Goal: Task Accomplishment & Management: Complete application form

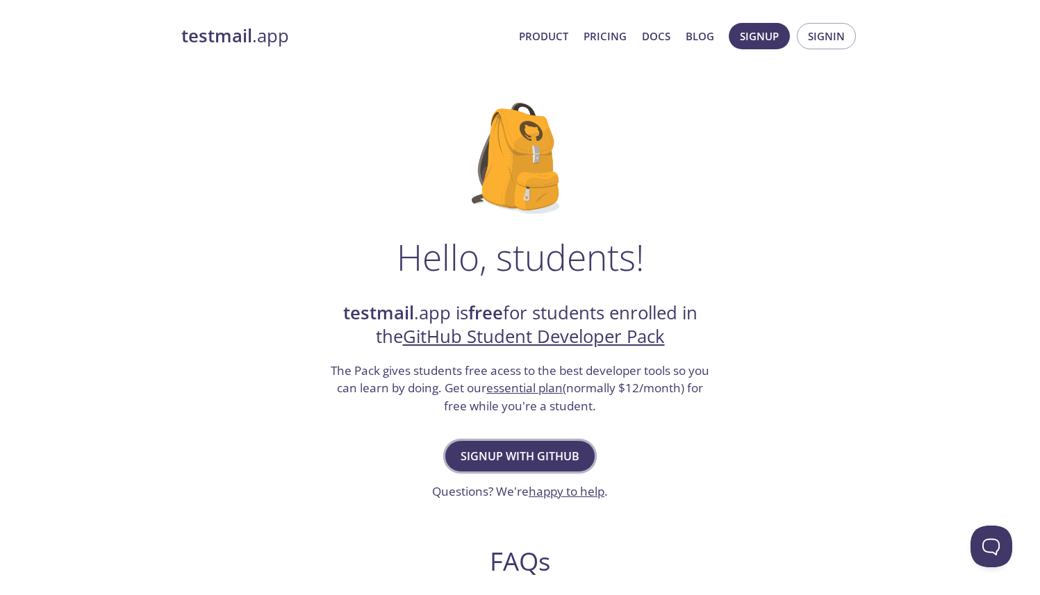
click at [575, 445] on button "Signup with GitHub" at bounding box center [519, 456] width 149 height 31
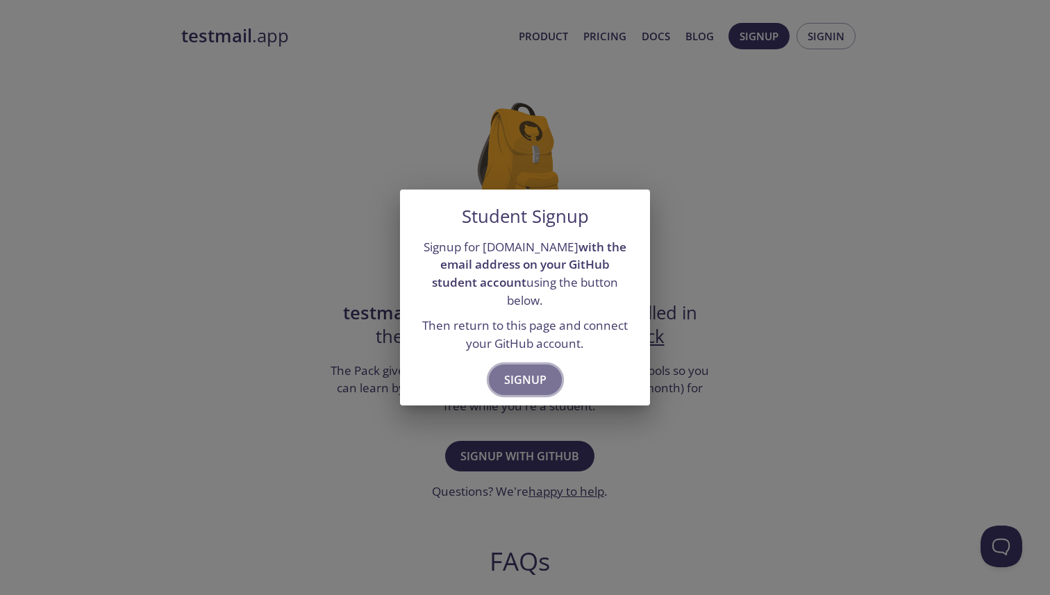
click at [539, 370] on span "Signup" at bounding box center [525, 379] width 42 height 19
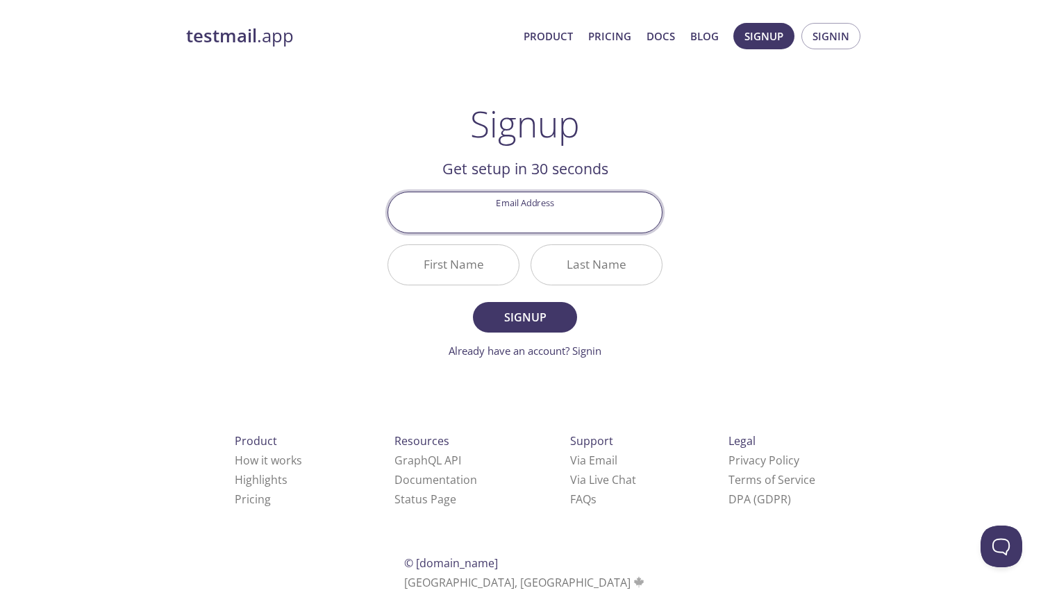
click at [586, 219] on input "Email Address" at bounding box center [525, 212] width 274 height 40
type input "j"
type input "jemsen78@hotmail.com"
click at [473, 233] on div "Email Address jemsen78@hotmail.com" at bounding box center [525, 212] width 286 height 52
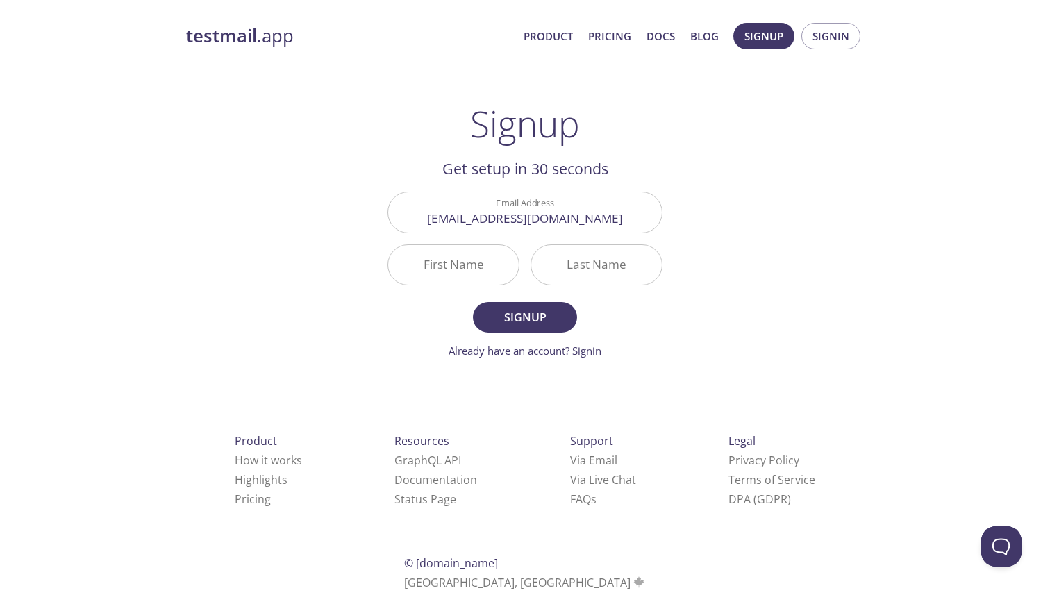
click at [483, 253] on input "First Name" at bounding box center [453, 265] width 131 height 40
type input "Jermissen"
type input "Nkondo"
click at [473, 302] on button "Signup" at bounding box center [525, 317] width 104 height 31
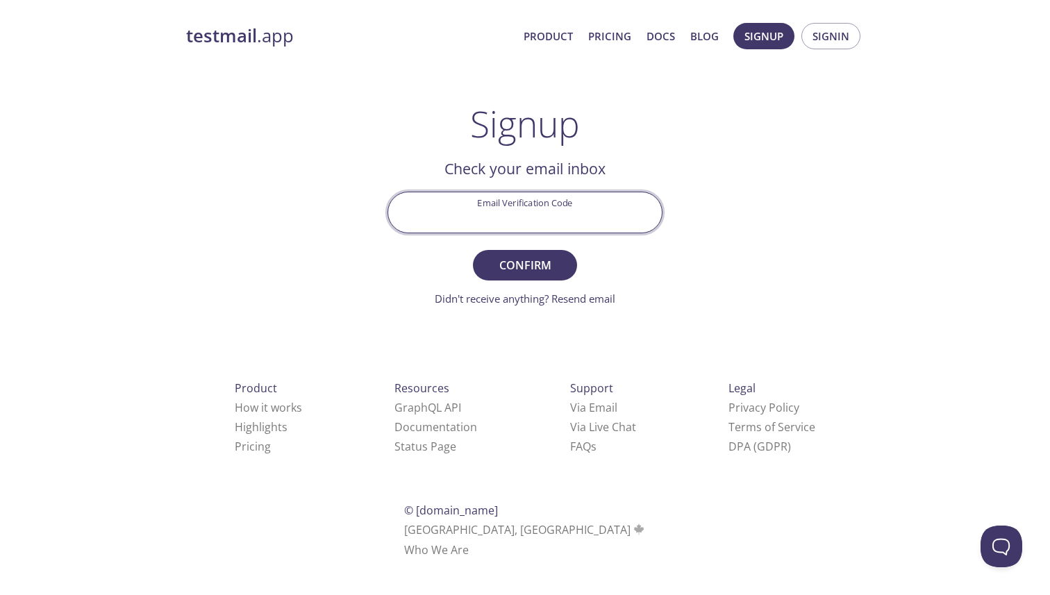
click at [576, 215] on input "Email Verification Code" at bounding box center [525, 212] width 274 height 40
paste input "X8JB89F"
type input "X8JB89F"
click at [547, 264] on span "Confirm" at bounding box center [525, 265] width 74 height 19
